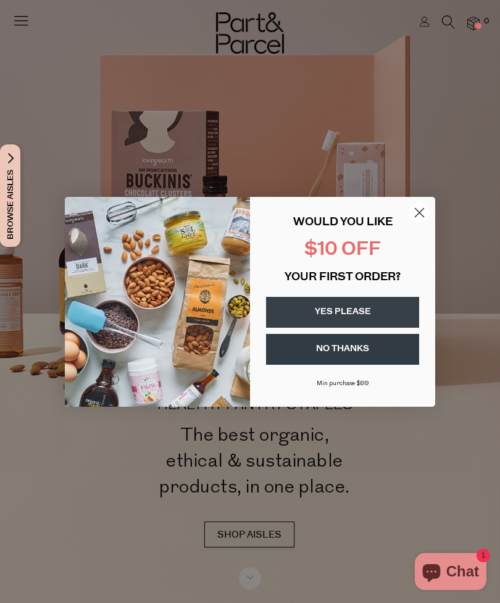
click at [419, 214] on circle "Close dialog" at bounding box center [419, 212] width 20 height 20
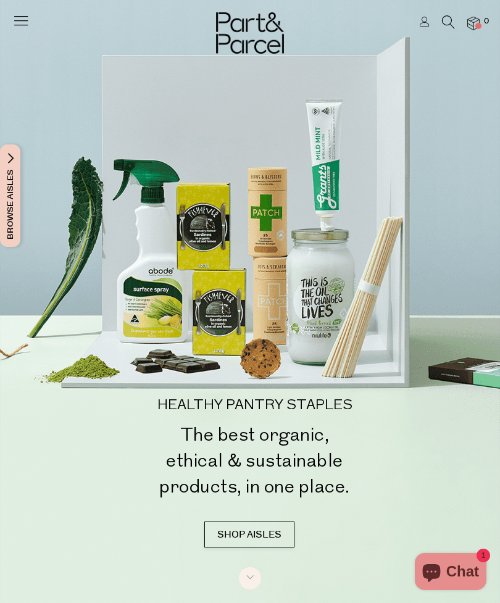
click at [7, 11] on div at bounding box center [250, 22] width 500 height 44
click at [23, 28] on icon at bounding box center [20, 20] width 17 height 17
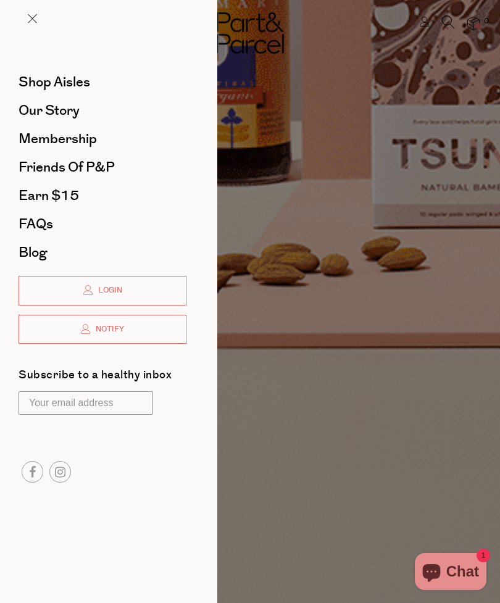
click at [42, 86] on span "Shop Aisles" at bounding box center [55, 82] width 72 height 20
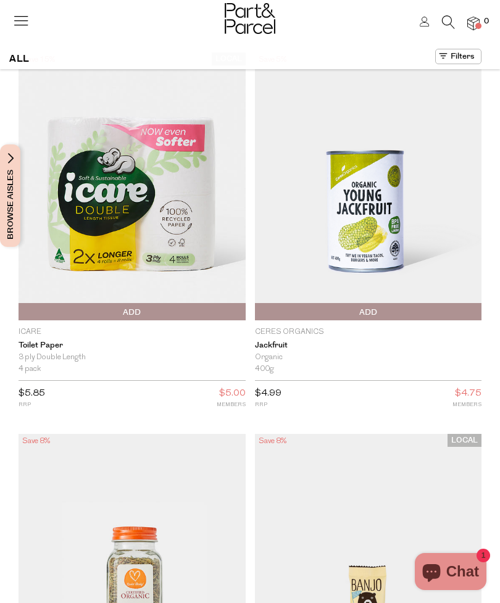
click at [24, 8] on div at bounding box center [20, 17] width 17 height 35
click at [19, 23] on icon at bounding box center [20, 20] width 17 height 17
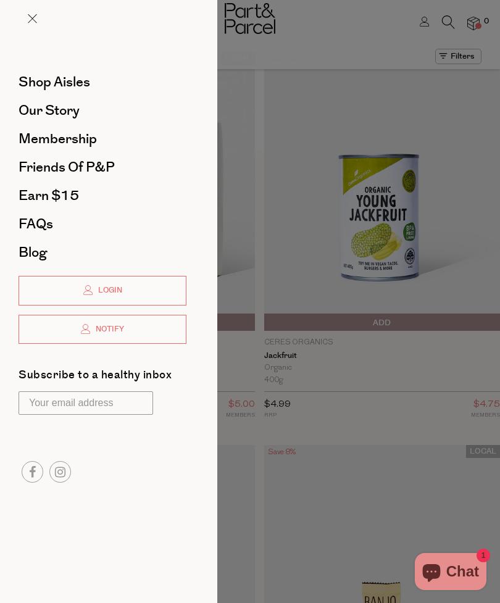
click at [41, 139] on span "Membership" at bounding box center [58, 139] width 78 height 20
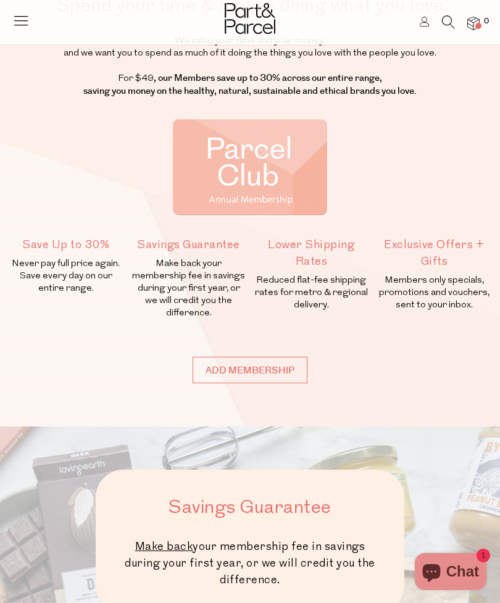
scroll to position [79, 0]
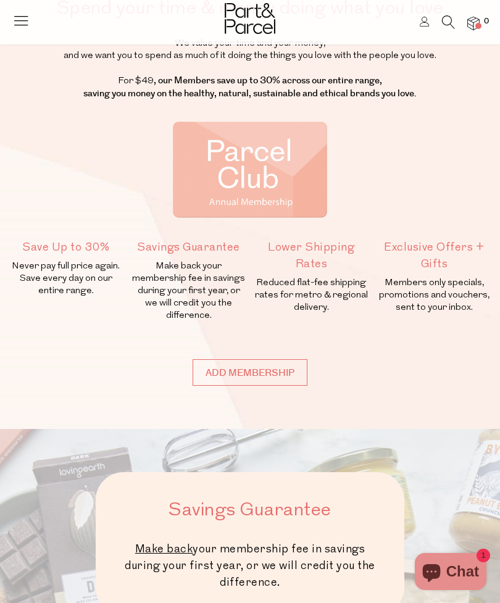
click at [227, 371] on input "Add membership" at bounding box center [249, 372] width 115 height 27
type input "ADDED"
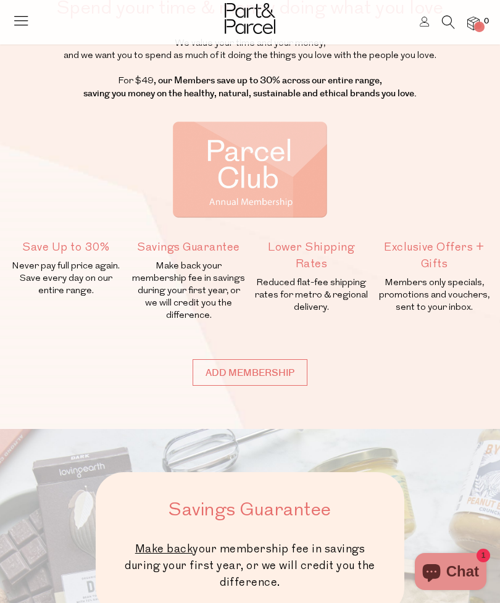
type input "ADDED"
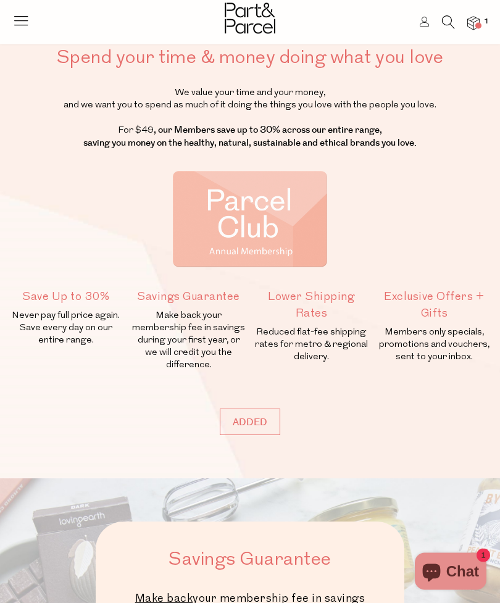
scroll to position [0, 0]
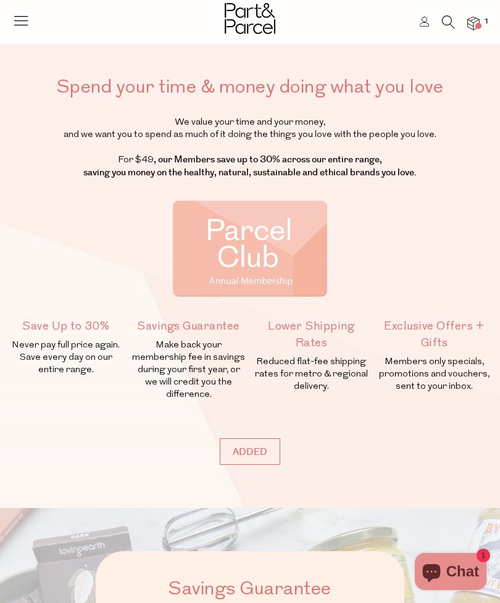
click at [479, 20] on img at bounding box center [473, 24] width 12 height 14
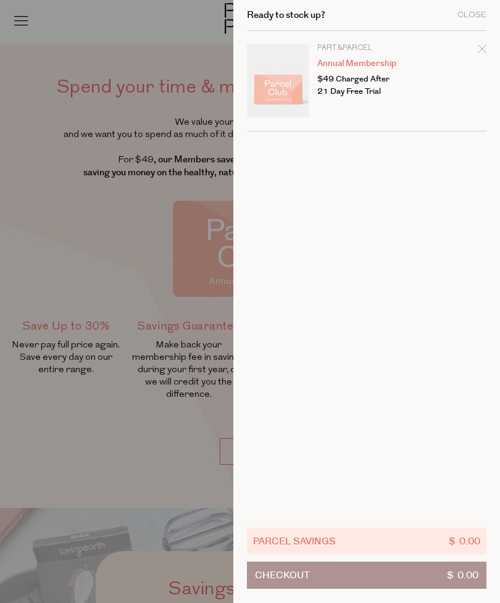
click at [477, 54] on div "Remove Annual Membership" at bounding box center [481, 51] width 9 height 17
type input "Add Membership"
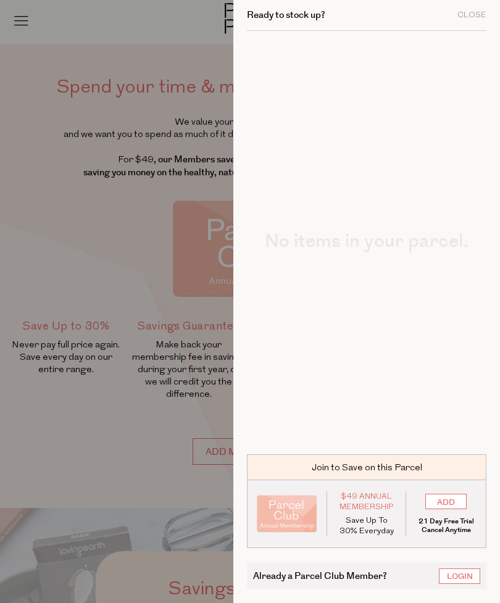
click at [458, 20] on div "Ready to stock up? Close" at bounding box center [366, 15] width 239 height 31
click at [461, 12] on div "Close" at bounding box center [471, 15] width 29 height 8
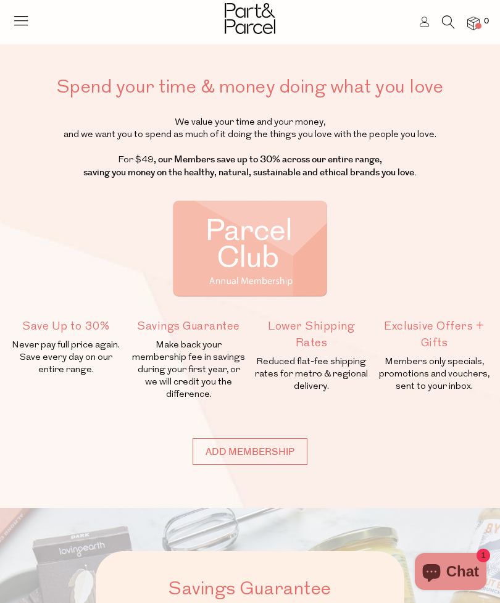
click at [28, 24] on icon at bounding box center [20, 20] width 17 height 17
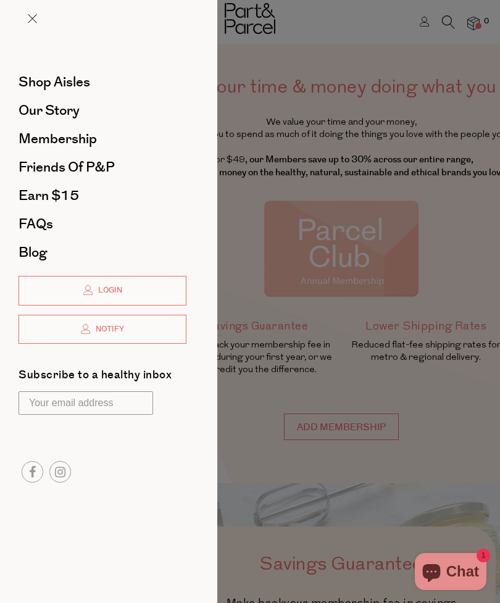
click at [33, 85] on span "Shop Aisles" at bounding box center [55, 82] width 72 height 20
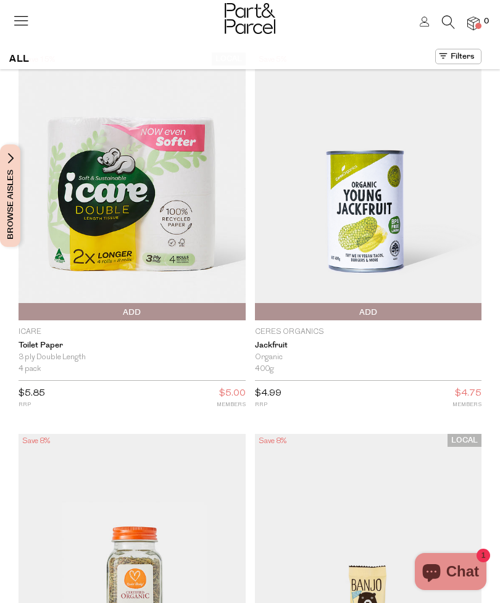
click at [7, 43] on header "Login 0" at bounding box center [250, 22] width 500 height 44
click at [20, 17] on icon at bounding box center [20, 20] width 17 height 17
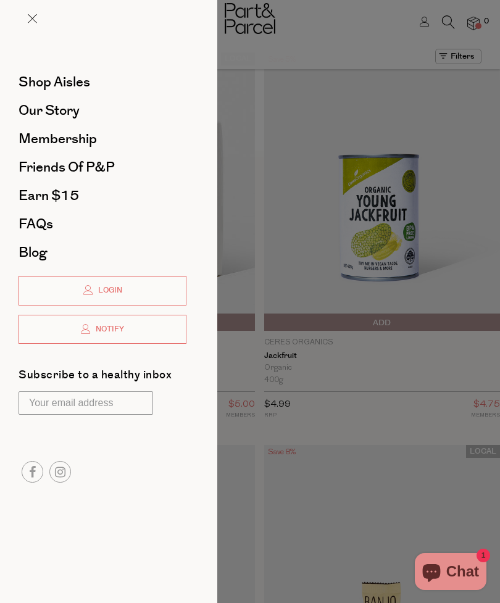
click at [43, 86] on span "Shop Aisles" at bounding box center [55, 82] width 72 height 20
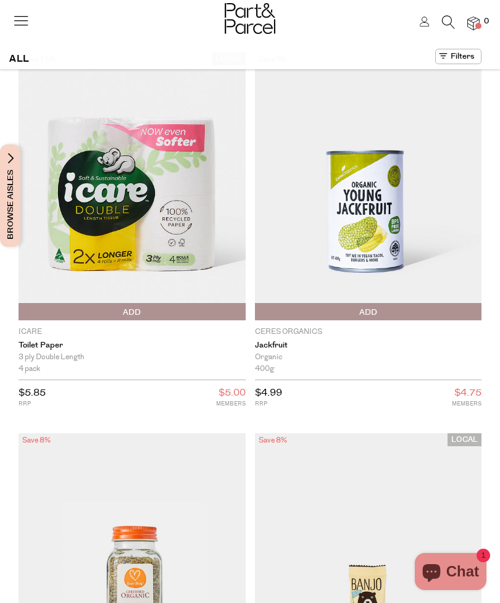
click at [0, 160] on button "Browse Aisles" at bounding box center [10, 195] width 20 height 102
click at [9, 155] on span "Browse Aisles" at bounding box center [11, 195] width 14 height 102
click at [9, 143] on div "LOCAL Save 15% 1 Add To Parcel icare Toilet Paper 3 ply Double Length 4 pack Li…" at bounding box center [127, 242] width 236 height 381
click at [4, 156] on span "Browse Aisles" at bounding box center [11, 195] width 14 height 102
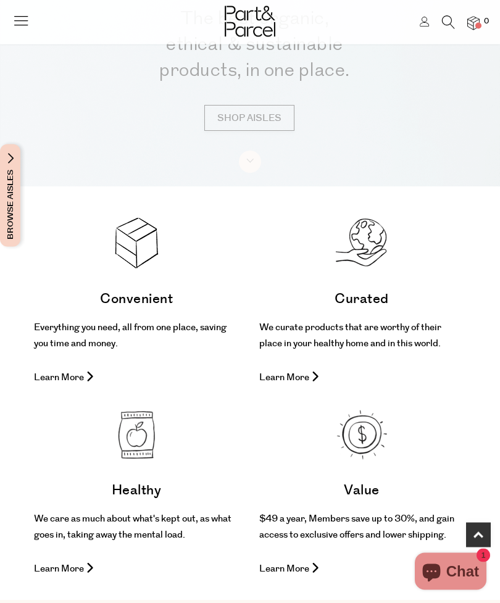
scroll to position [416, 0]
click at [4, 157] on span "Browse Aisles" at bounding box center [11, 195] width 14 height 102
click at [5, 165] on span "Browse Aisles" at bounding box center [11, 195] width 14 height 102
click at [13, 191] on span "Browse Aisles" at bounding box center [11, 195] width 14 height 102
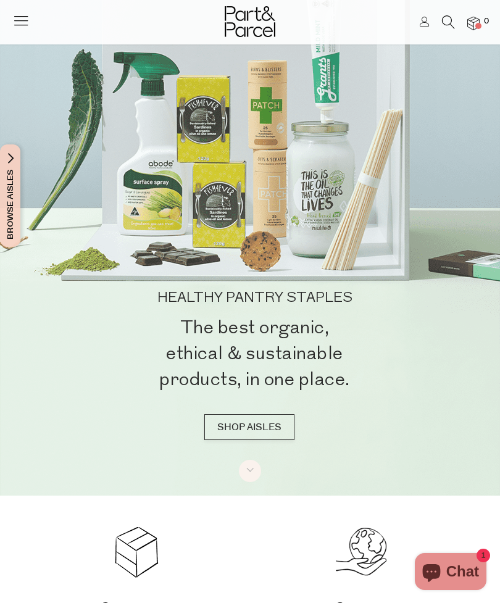
scroll to position [106, 0]
